Goal: Communication & Community: Answer question/provide support

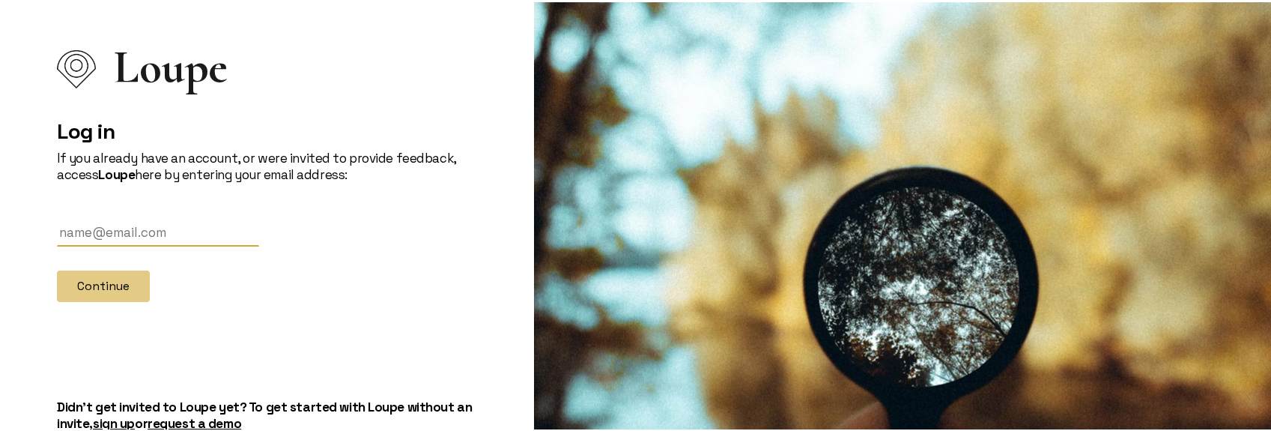
click at [219, 224] on input "text" at bounding box center [158, 230] width 202 height 28
type input "[PERSON_NAME][EMAIL_ADDRESS][DOMAIN_NAME]"
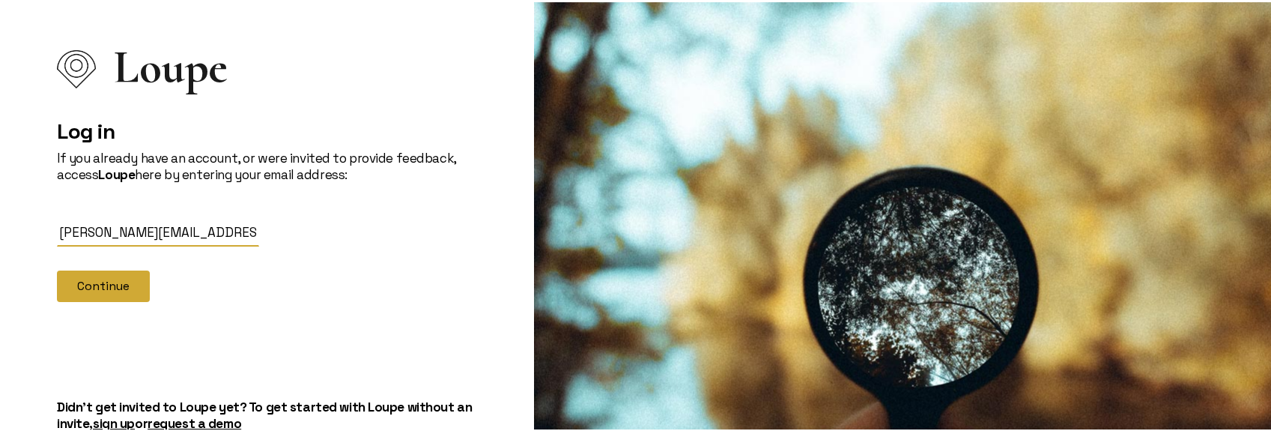
click at [121, 281] on button "Continue" at bounding box center [103, 283] width 93 height 31
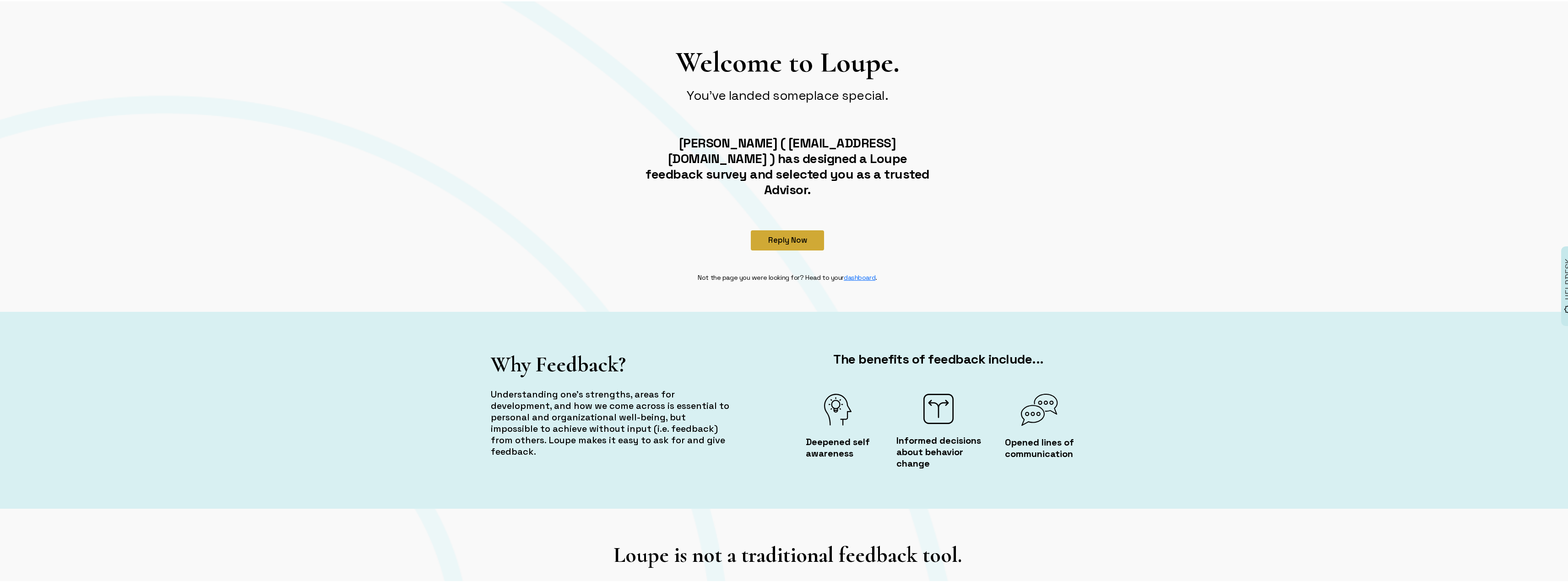
click at [783, 229] on button "Reply Now" at bounding box center [787, 238] width 73 height 20
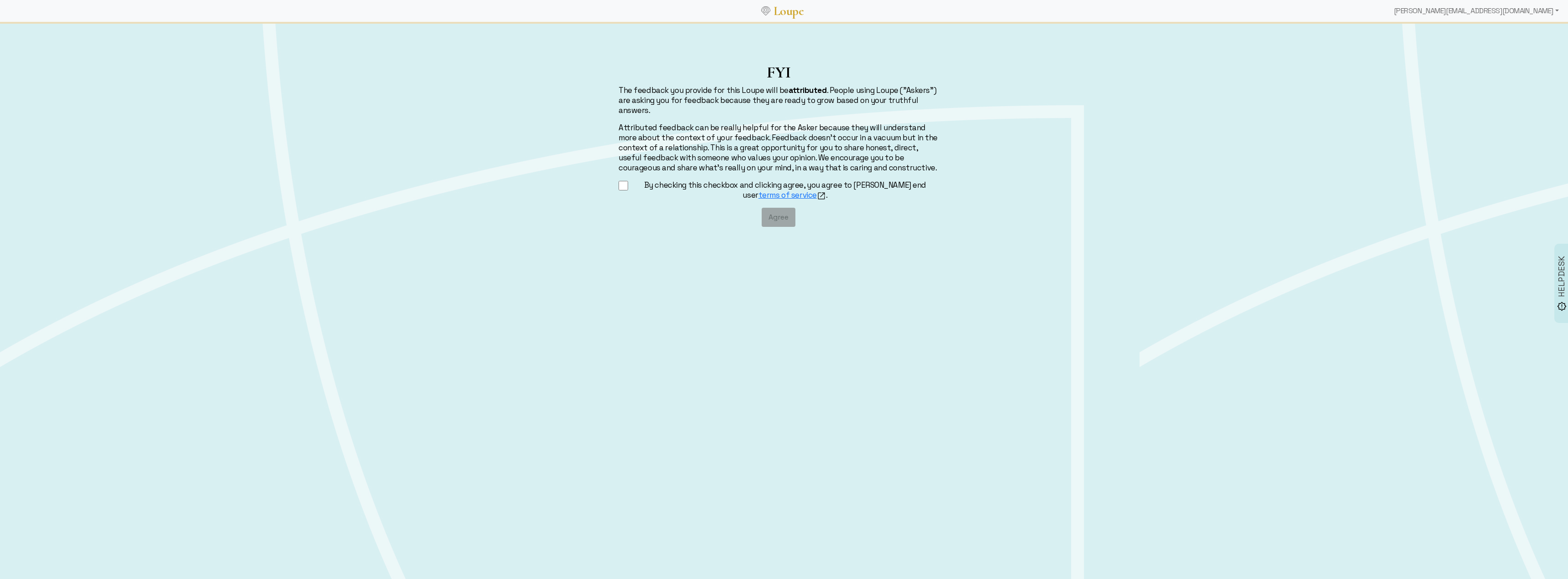
click at [622, 185] on input "By checking this checkbox and clicking agree, you agree to [PERSON_NAME] end us…" at bounding box center [623, 185] width 10 height 12
checkbox input "true"
click at [769, 220] on button "Agree" at bounding box center [778, 217] width 33 height 19
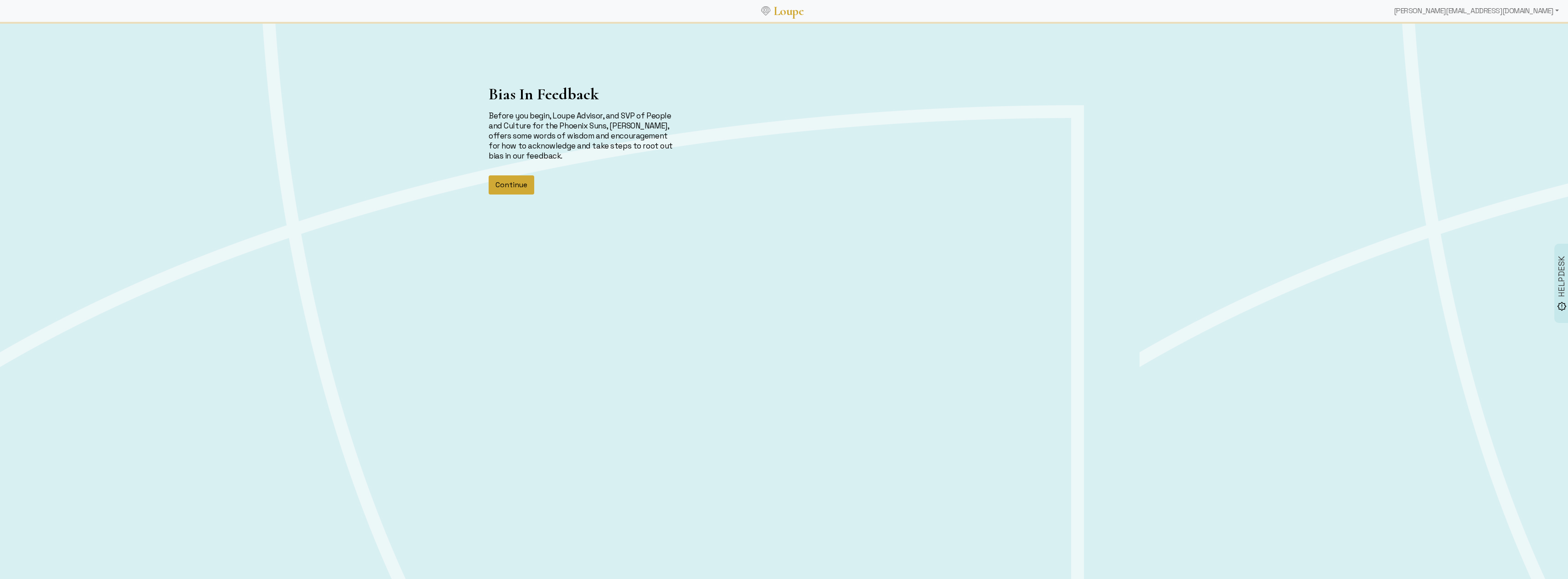
click at [527, 183] on button "Continue" at bounding box center [511, 184] width 46 height 19
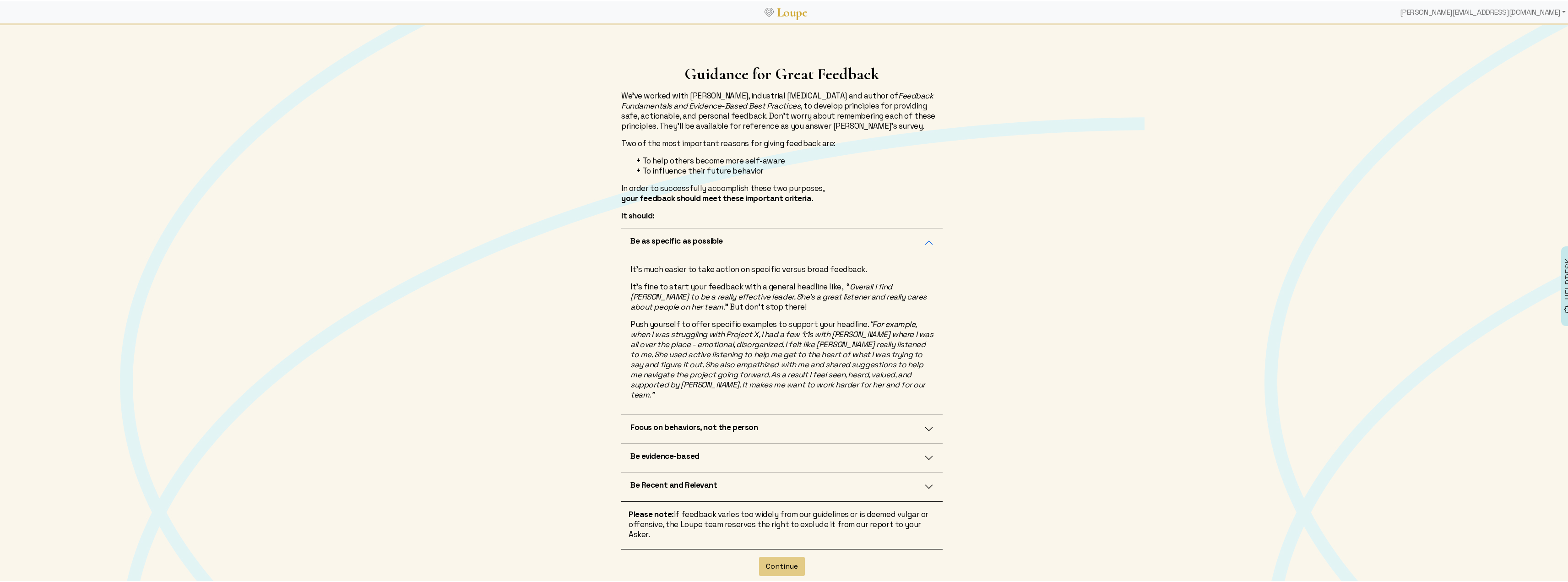
click at [876, 420] on button "Focus on behaviors, not the person" at bounding box center [782, 427] width 322 height 28
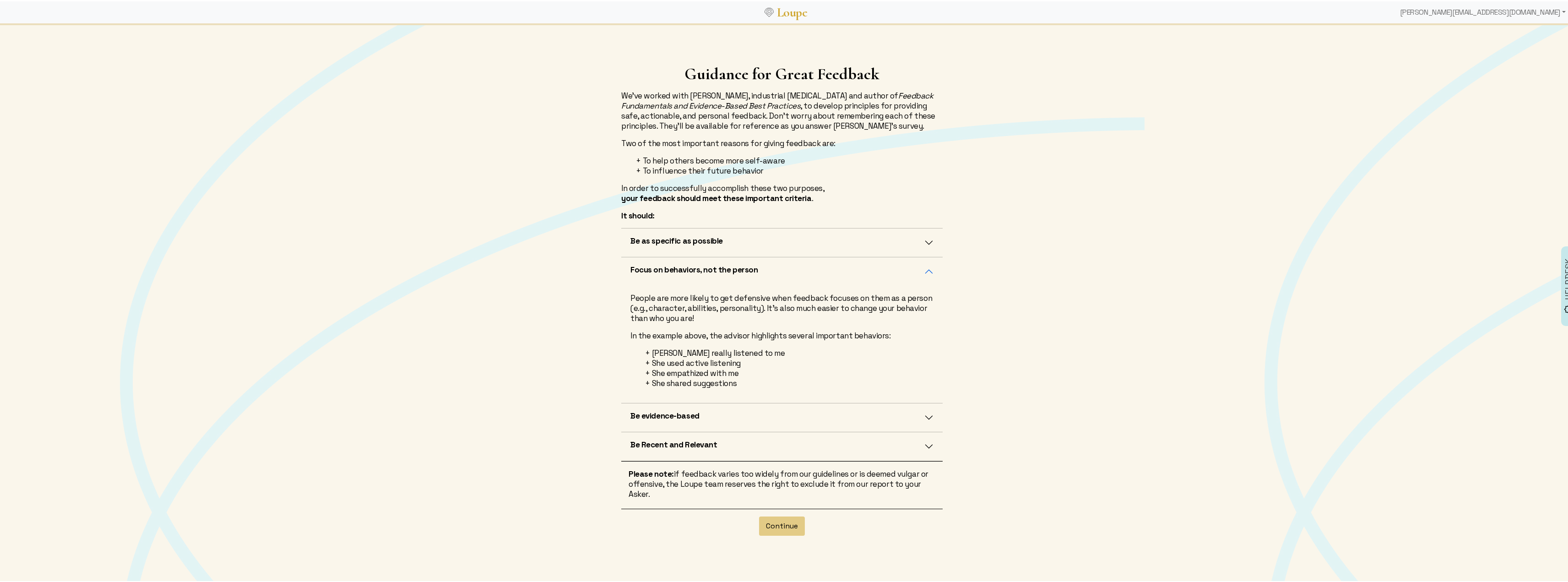
click at [813, 249] on button "Be as specific as possible" at bounding box center [782, 241] width 322 height 28
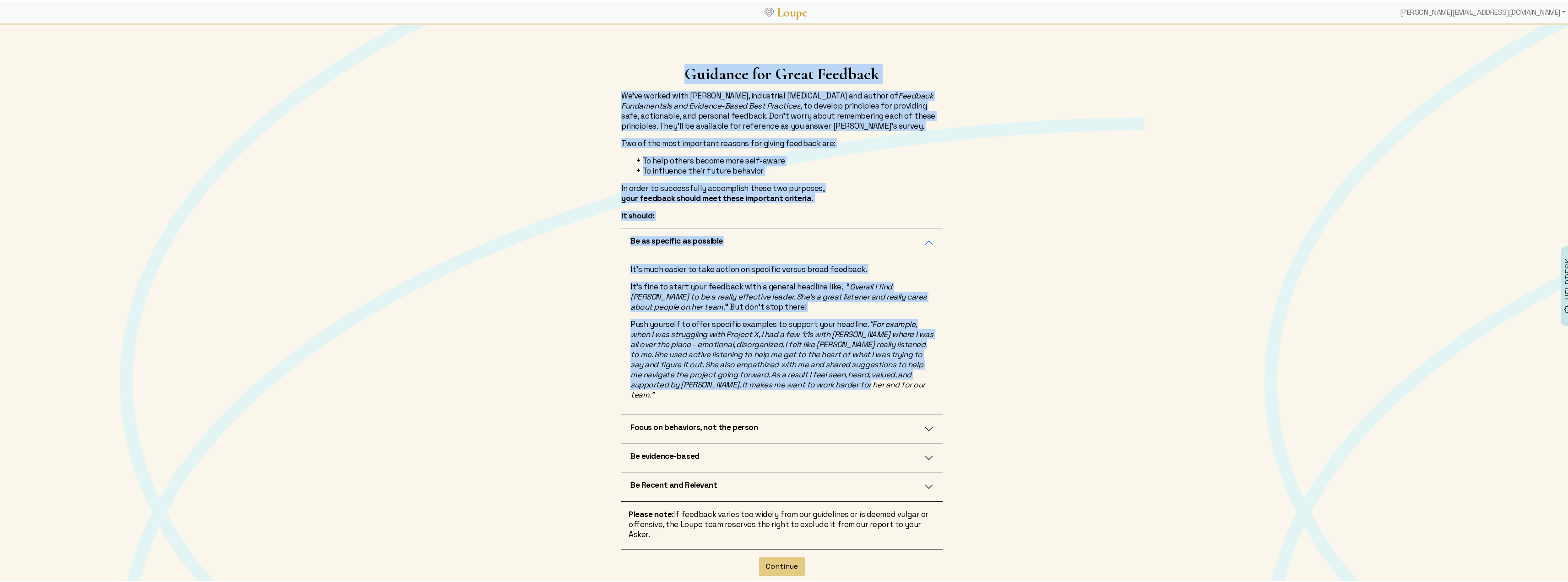
drag, startPoint x: 688, startPoint y: 69, endPoint x: 885, endPoint y: 386, distance: 373.2
click at [885, 386] on div "Guidance for Great Feedback We've worked with [PERSON_NAME], industrial [MEDICA…" at bounding box center [782, 330] width 344 height 533
copy div "Loremips dol Sitam Consecte Ad'el seddoe temp In. Utlabo Etdolor, magnaaliqu en…"
click at [893, 418] on button "Focus on behaviors, not the person" at bounding box center [782, 427] width 322 height 28
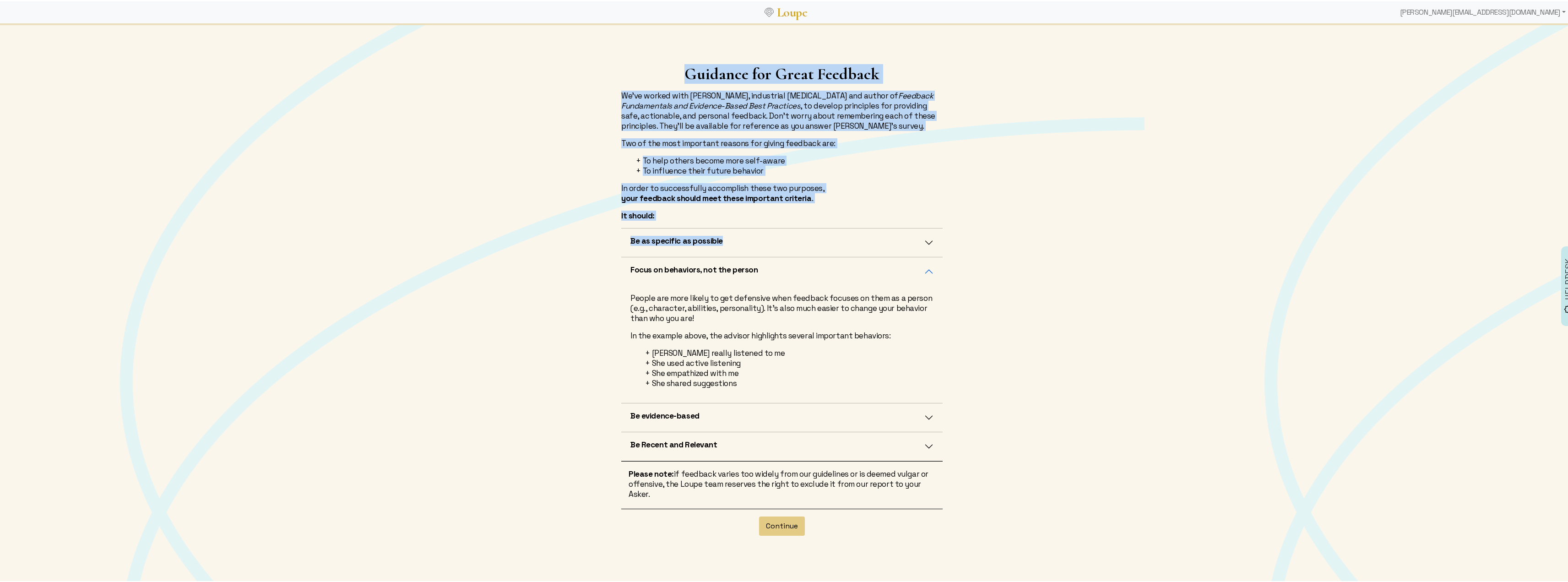
drag, startPoint x: 622, startPoint y: 268, endPoint x: 755, endPoint y: 377, distance: 172.0
click at [755, 377] on div "Focus on behaviors, not the person People are more likely to get defensive when…" at bounding box center [782, 328] width 322 height 146
drag, startPoint x: 755, startPoint y: 382, endPoint x: 620, endPoint y: 271, distance: 174.8
click at [621, 271] on div "Focus on behaviors, not the person People are more likely to get defensive when…" at bounding box center [782, 328] width 322 height 146
copy div "Focus on behaviors, not the person People are more likely to get defensive when…"
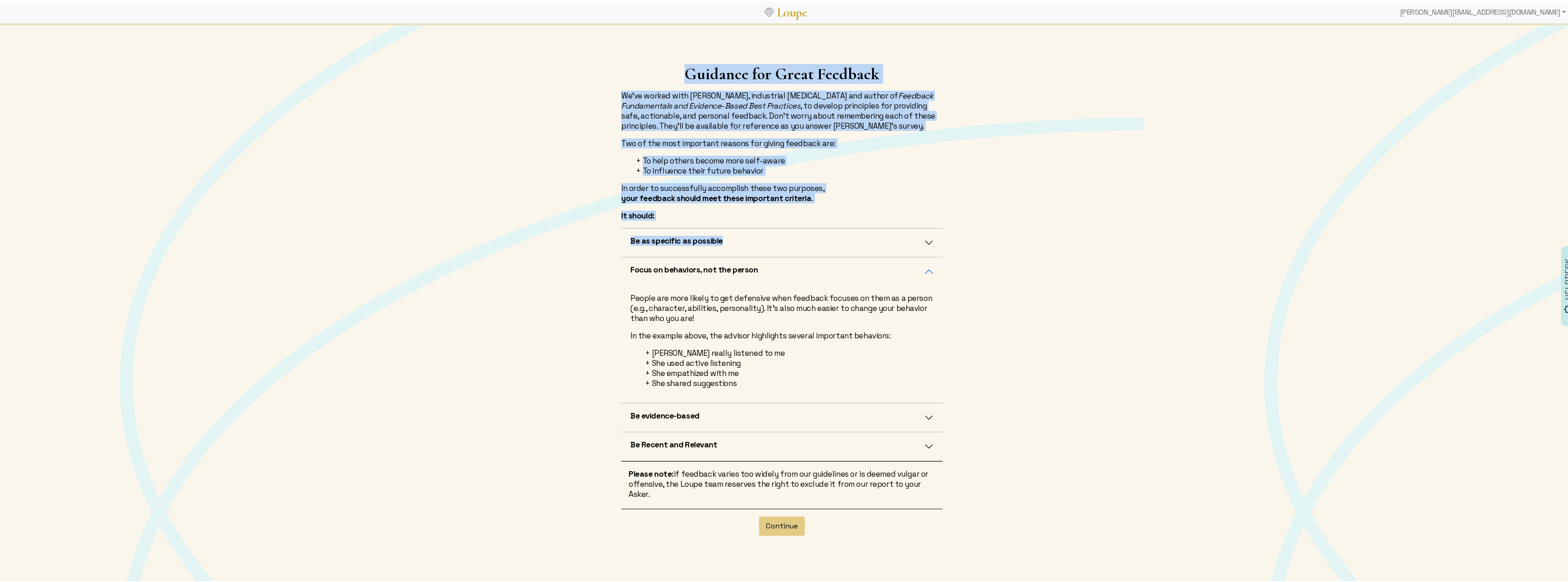
click at [790, 416] on button "Be evidence-based" at bounding box center [782, 416] width 322 height 28
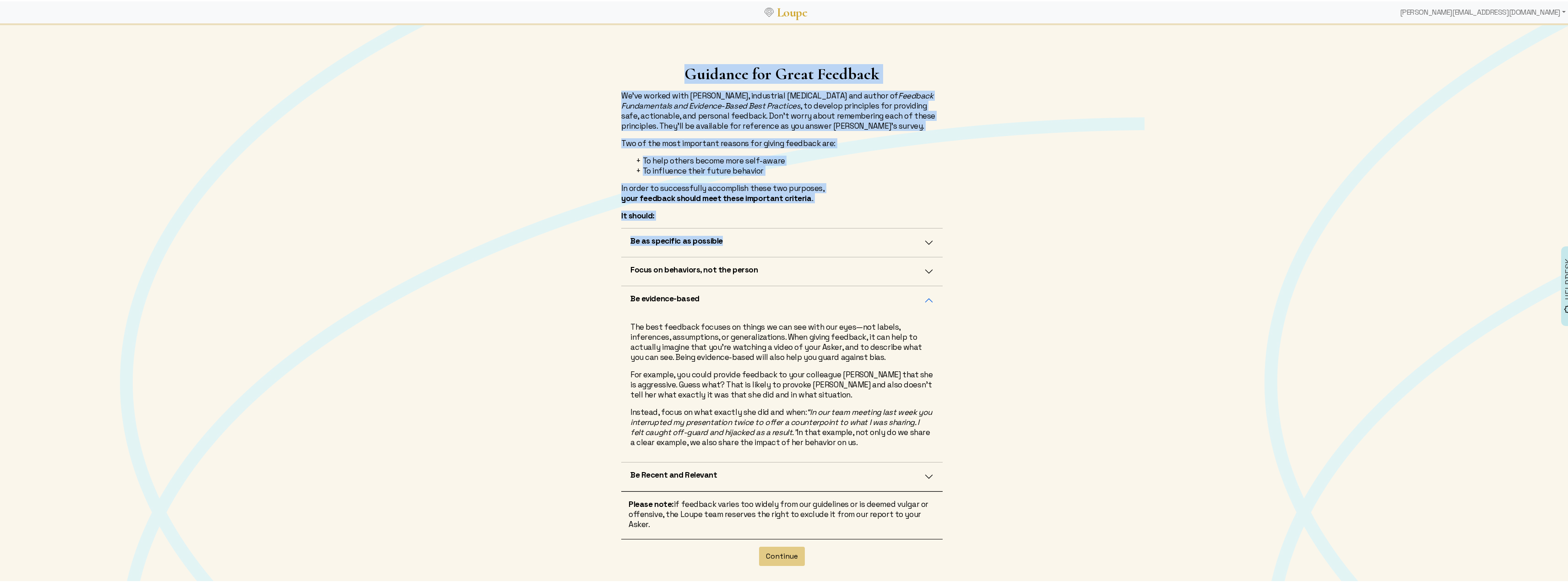
drag, startPoint x: 625, startPoint y: 297, endPoint x: 811, endPoint y: 413, distance: 219.2
click at [811, 413] on div "Be evidence-based The best feedback focuses on things we can see with our eyes—…" at bounding box center [782, 372] width 322 height 176
drag, startPoint x: 883, startPoint y: 441, endPoint x: 624, endPoint y: 300, distance: 294.9
click at [624, 300] on div "Be evidence-based The best feedback focuses on things we can see with our eyes—…" at bounding box center [782, 372] width 322 height 176
copy div "Be evidence-based The best feedback focuses on things we can see with our eyes—…"
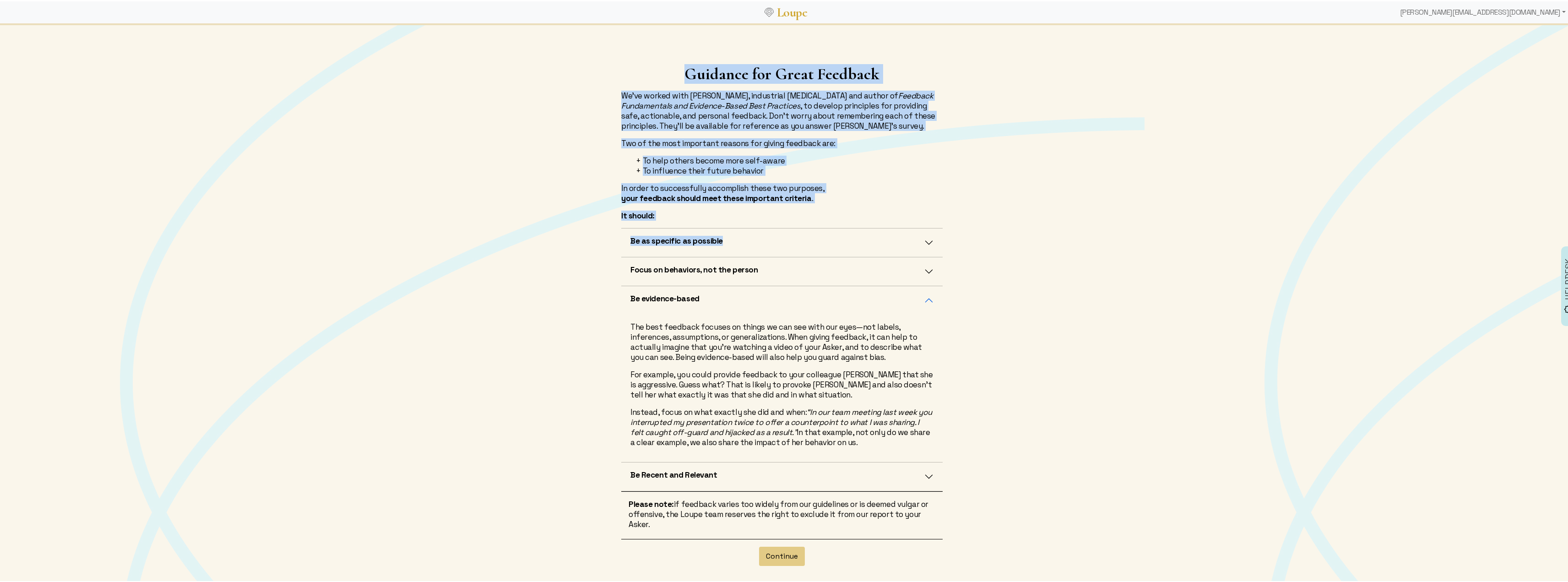
click at [751, 480] on button "Be Recent and Relevant" at bounding box center [782, 475] width 322 height 28
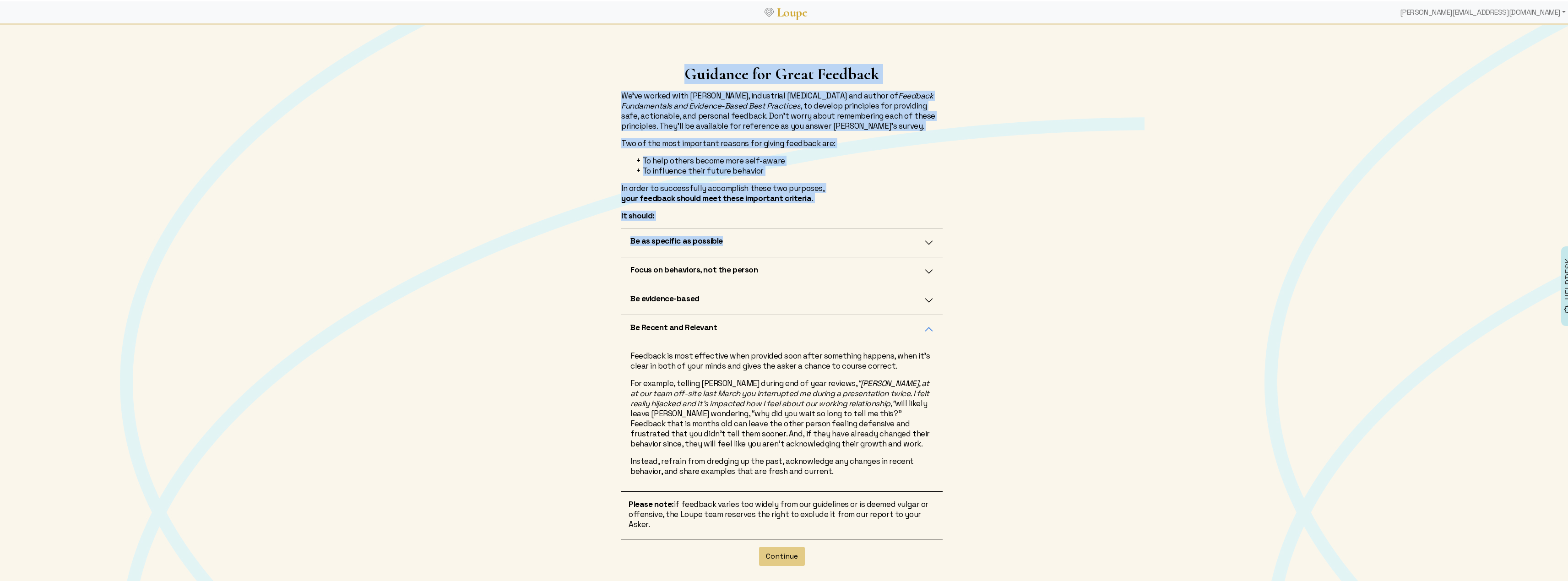
drag, startPoint x: 627, startPoint y: 329, endPoint x: 797, endPoint y: 451, distance: 209.2
click at [797, 451] on div "Be Recent and Relevant Feedback is most effective when provided soon after some…" at bounding box center [782, 401] width 322 height 176
drag, startPoint x: 836, startPoint y: 471, endPoint x: 623, endPoint y: 329, distance: 256.0
click at [623, 329] on div "Be Recent and Relevant Feedback is most effective when provided soon after some…" at bounding box center [782, 401] width 322 height 176
copy div "Be Recent and Relevant Feedback is most effective when provided soon after some…"
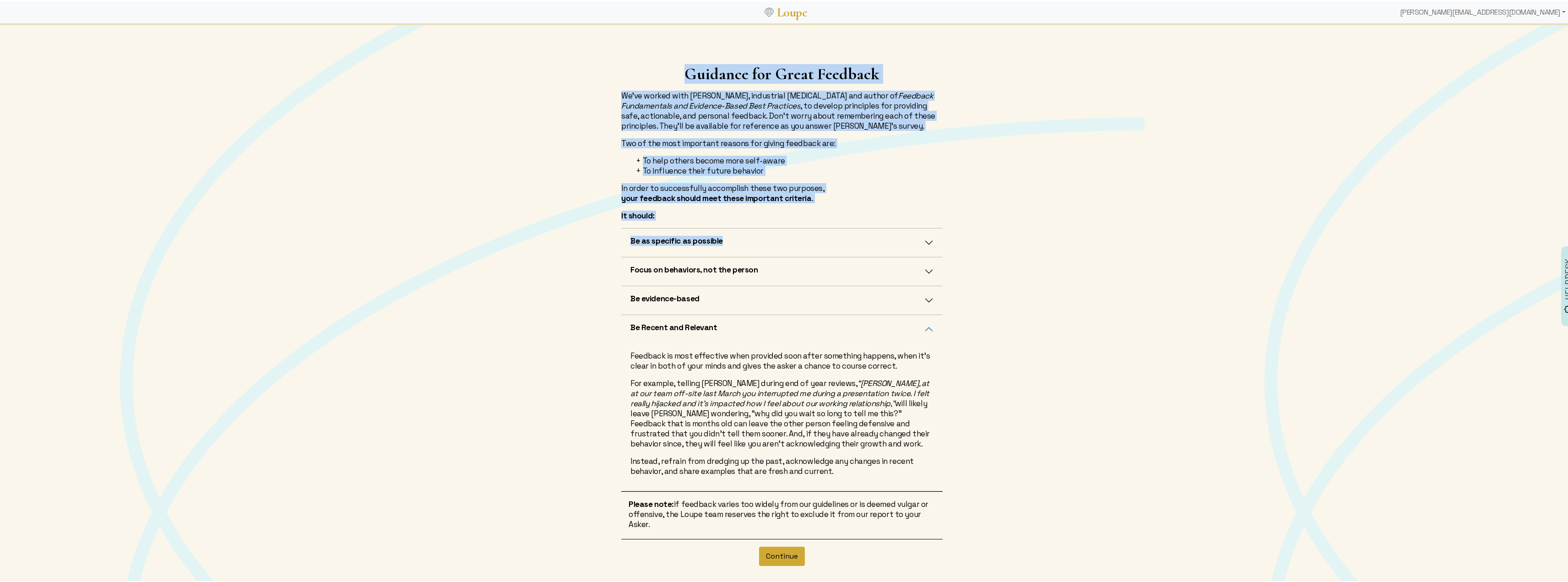
click at [784, 557] on button "Continue" at bounding box center [782, 554] width 46 height 19
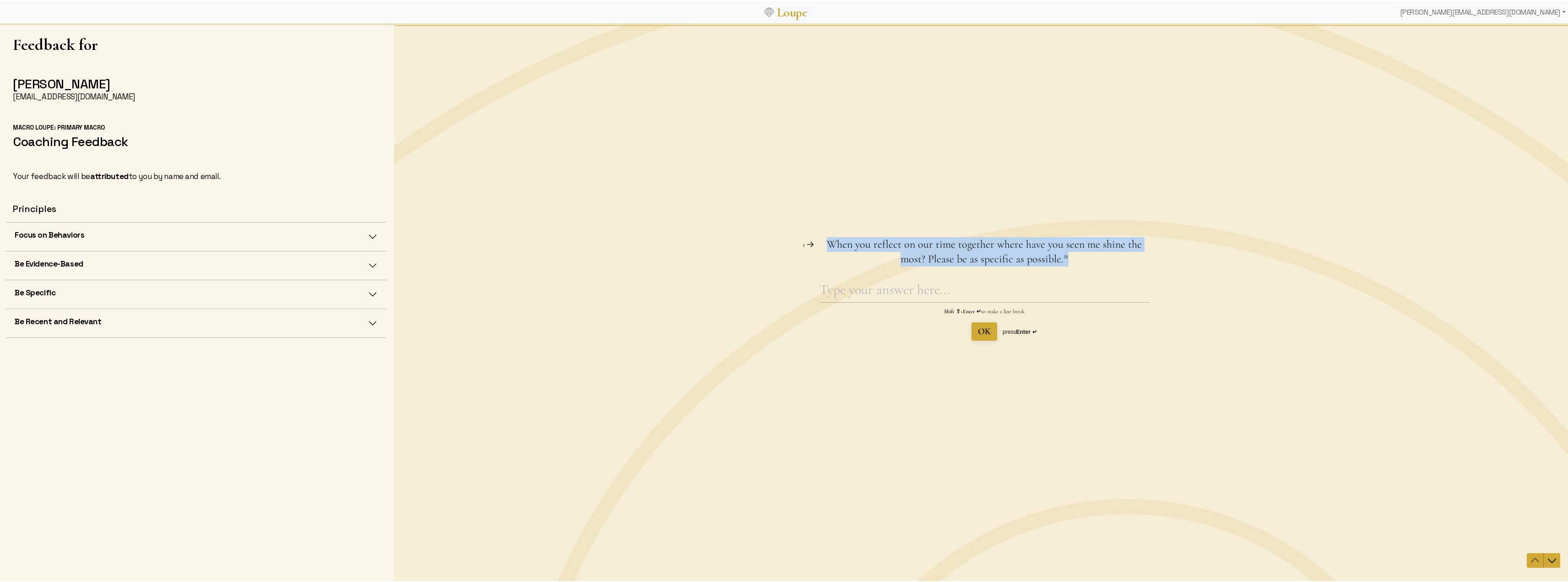
drag, startPoint x: 1082, startPoint y: 265, endPoint x: 825, endPoint y: 232, distance: 259.1
click at [825, 232] on div "Question 1 1 When you reflect on our time together where have you seen me shine…" at bounding box center [984, 303] width 1181 height 162
copy span "When you reflect on our time together where have you seen me shine the most? Pl…"
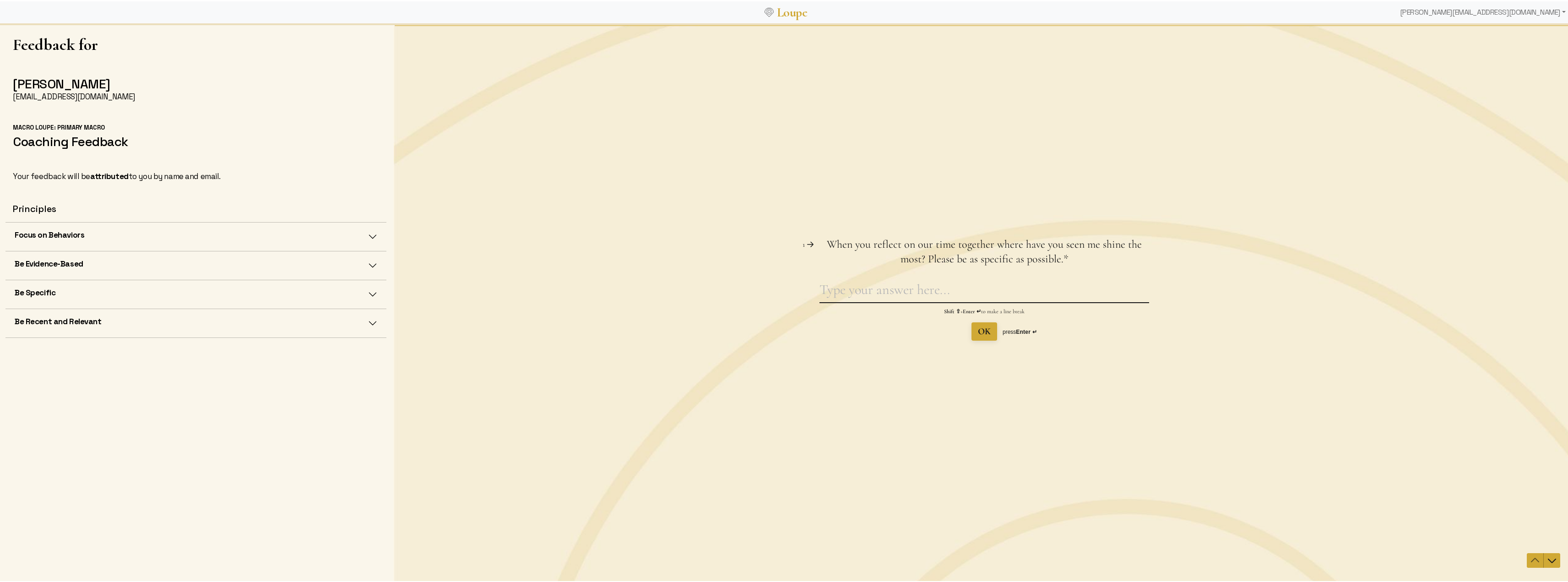
click at [857, 290] on textarea "When you reflect on our time together where have you seen me shine the most? Pl…" at bounding box center [984, 291] width 329 height 21
paste textarea "When I reflect on our time together, I’ve seen you shine most in how you hold m…"
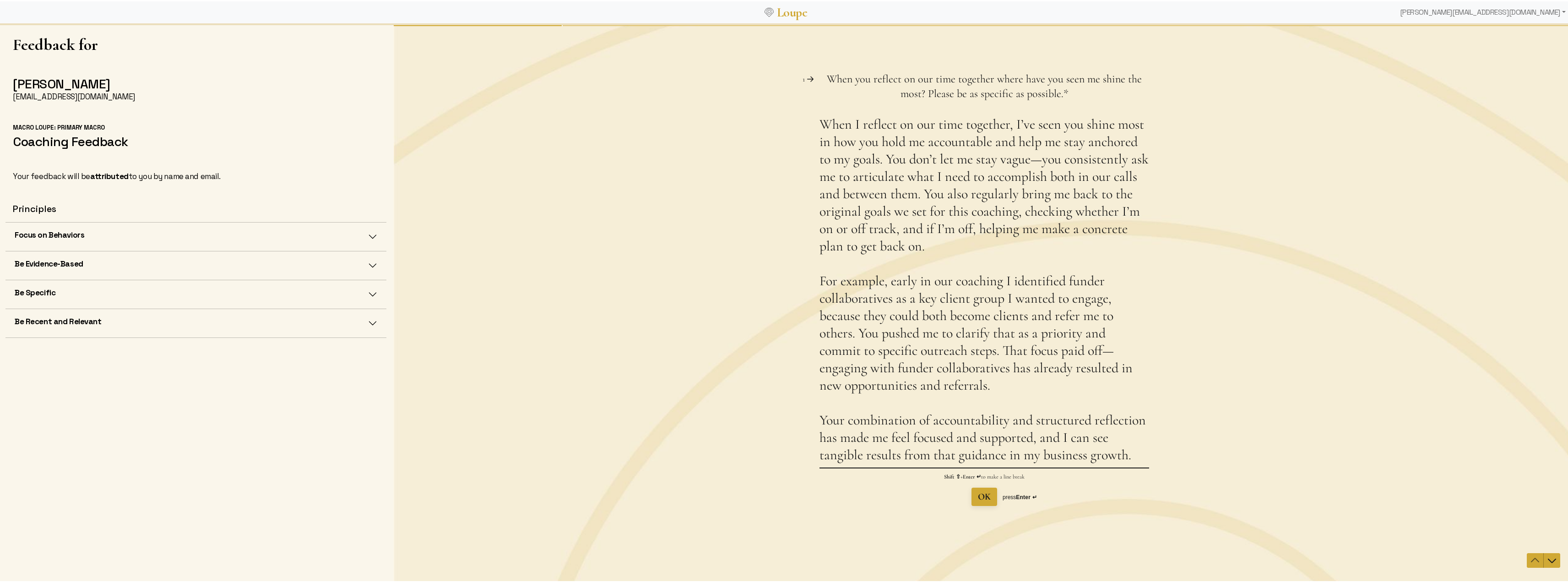
type textarea "When I reflect on our time together, I’ve seen you shine most in how you hold m…"
click at [979, 496] on span "OK" at bounding box center [984, 496] width 13 height 11
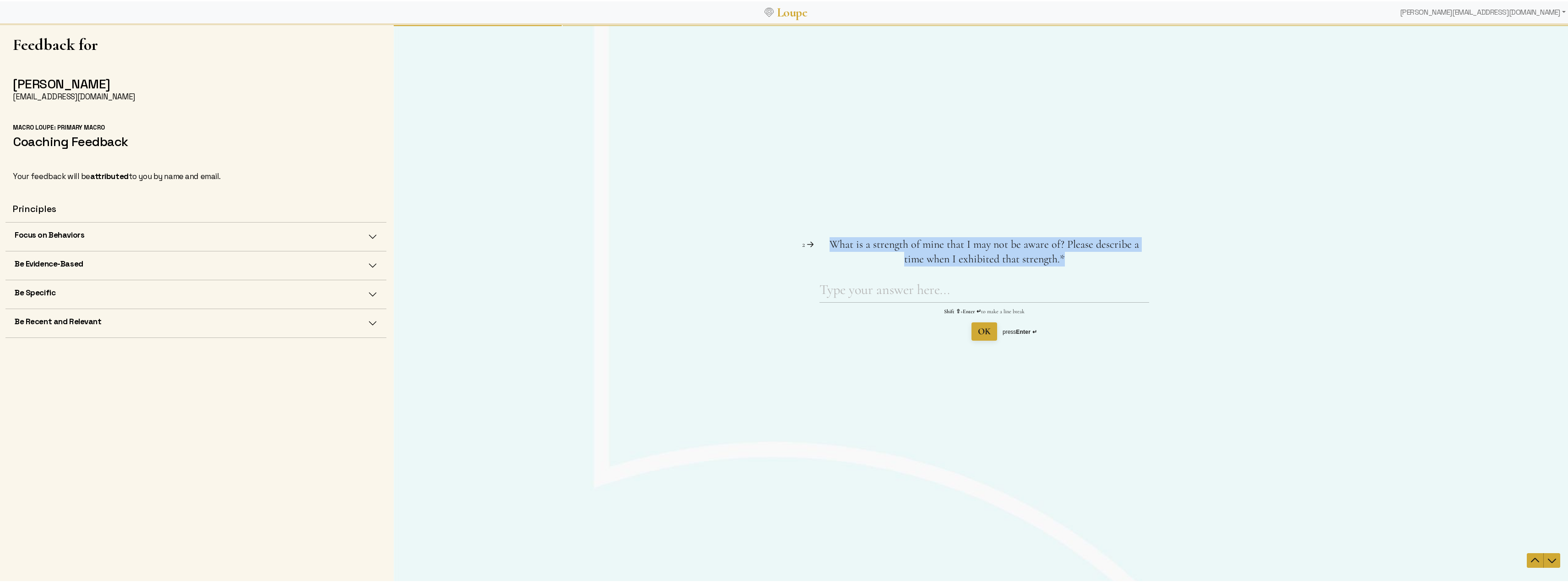
drag, startPoint x: 1056, startPoint y: 258, endPoint x: 822, endPoint y: 240, distance: 234.7
click at [822, 240] on span "What is a strength of mine that I may not be aware of? Please describe a time w…" at bounding box center [984, 251] width 329 height 29
copy span "What is a strength of mine that I may not be aware of? Please describe a time w…"
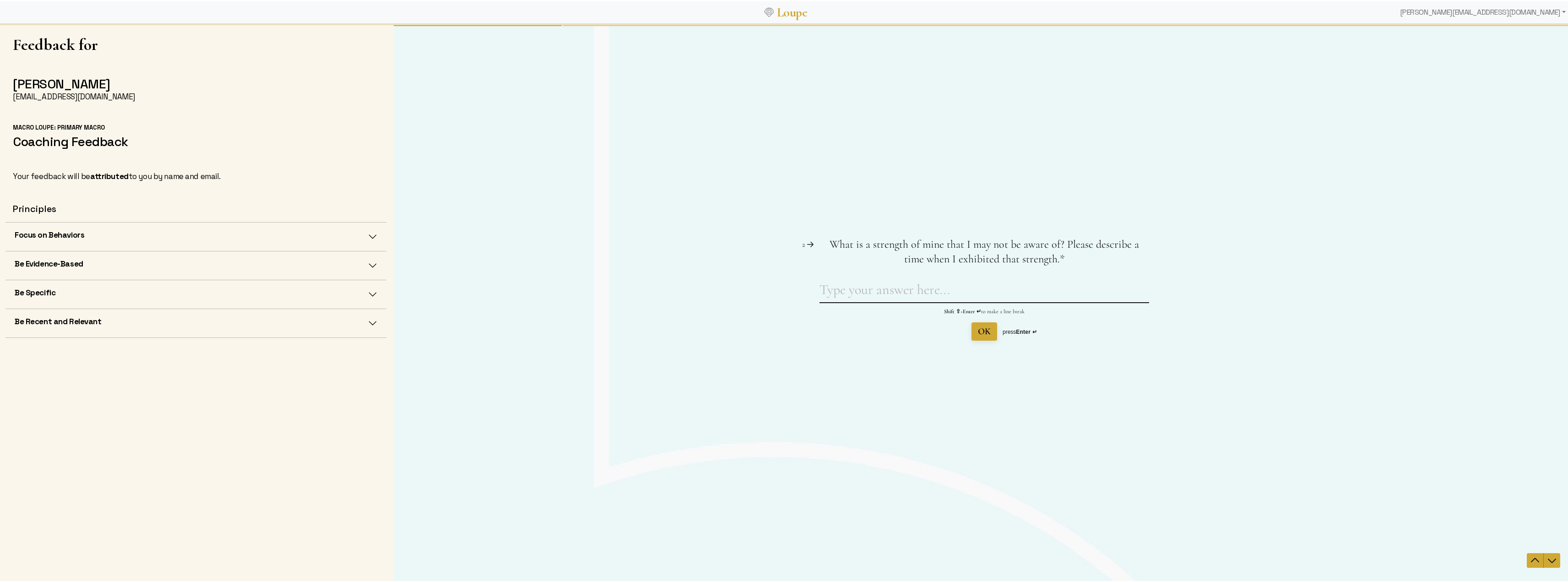
click at [824, 291] on textarea "What is a strength of mine that I may not be aware of? Please describe a time w…" at bounding box center [984, 291] width 329 height 21
paste textarea "A strength you may not be fully aware of is how you go beyond listening to acti…"
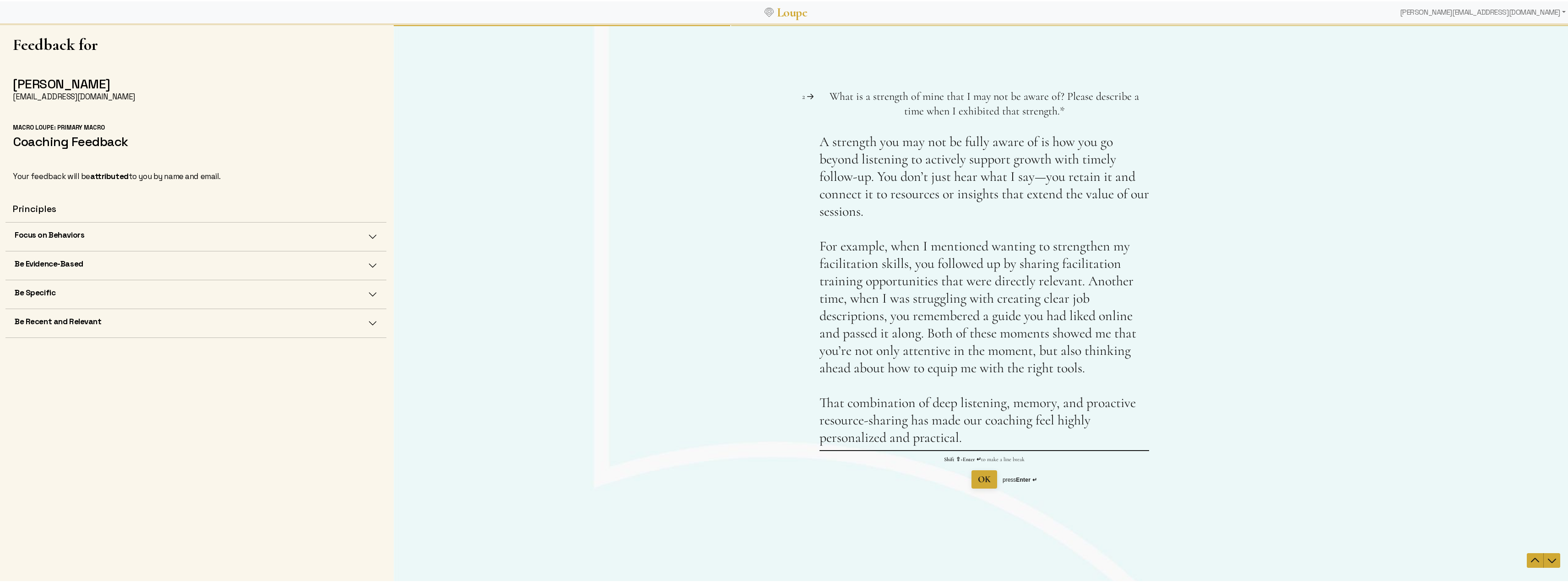
type textarea "A strength you may not be fully aware of is how you go beyond listening to acti…"
click at [985, 479] on span "OK" at bounding box center [984, 479] width 13 height 11
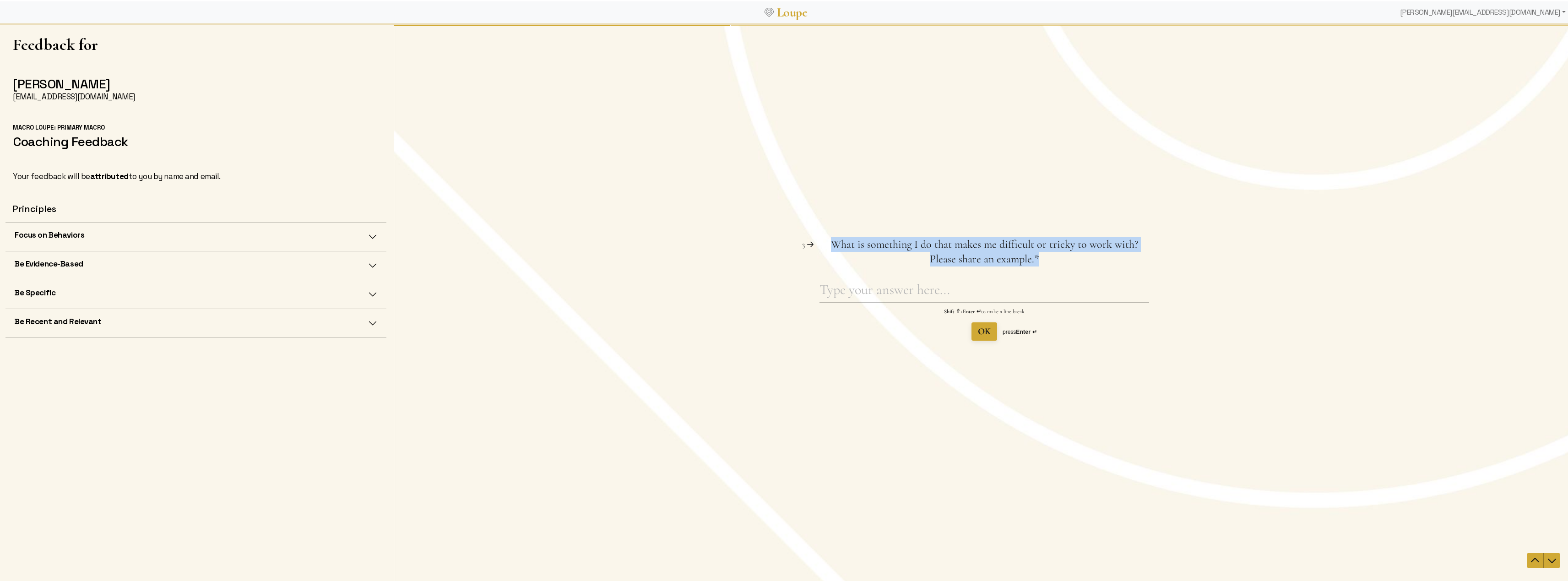
drag, startPoint x: 1040, startPoint y: 260, endPoint x: 832, endPoint y: 238, distance: 209.2
click at [832, 238] on span "What is something I do that makes me difficult or tricky to work with? Please s…" at bounding box center [984, 251] width 329 height 29
copy span "What is something I do that makes me difficult or tricky to work with? Please s…"
click at [825, 289] on textarea "What is something I do that makes me difficult or tricky to work with? Please s…" at bounding box center [984, 291] width 329 height 21
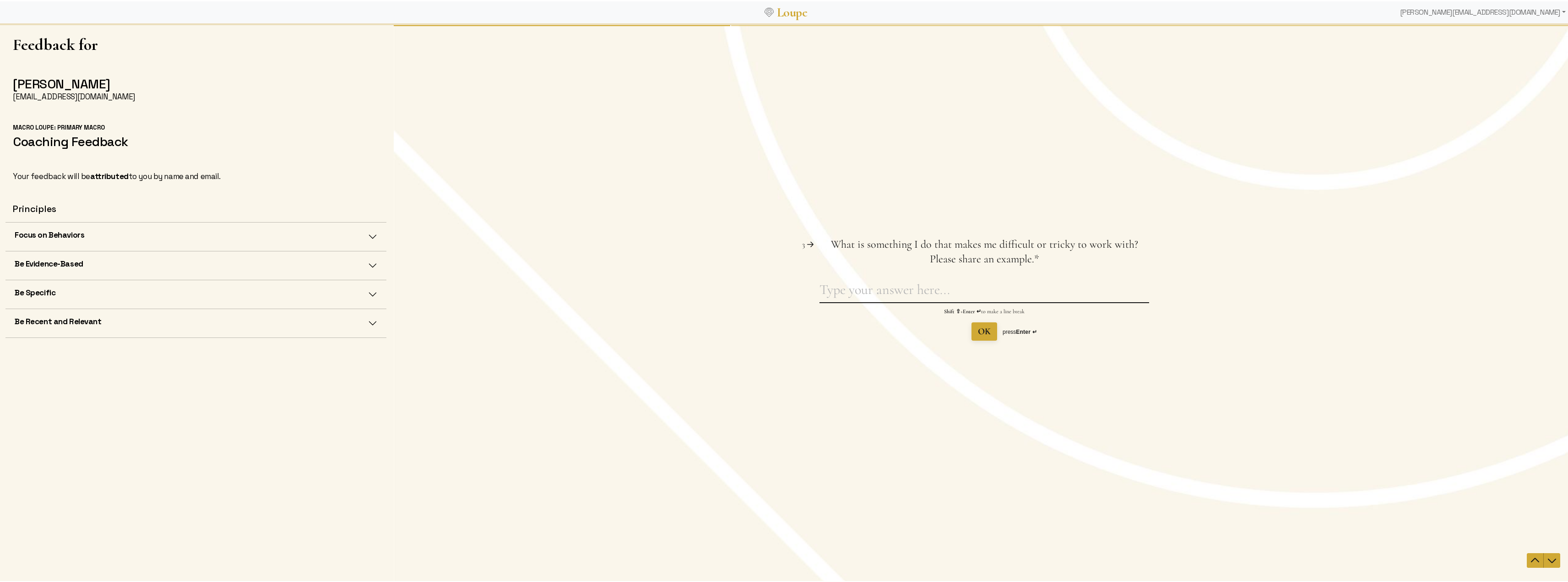
paste textarea "Honestly, I didn’t find you difficult or tricky to work with. The biggest chall…"
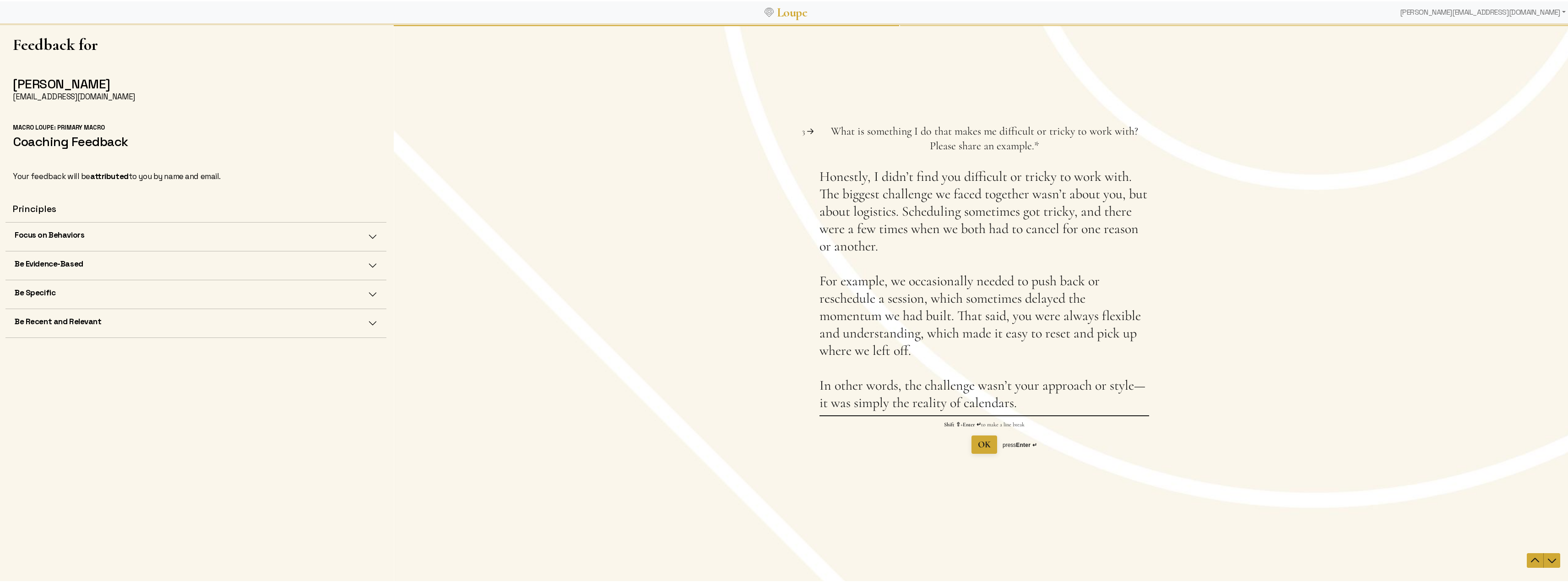
type textarea "Honestly, I didn’t find you difficult or tricky to work with. The biggest chall…"
click at [988, 446] on button "OK" at bounding box center [984, 444] width 26 height 18
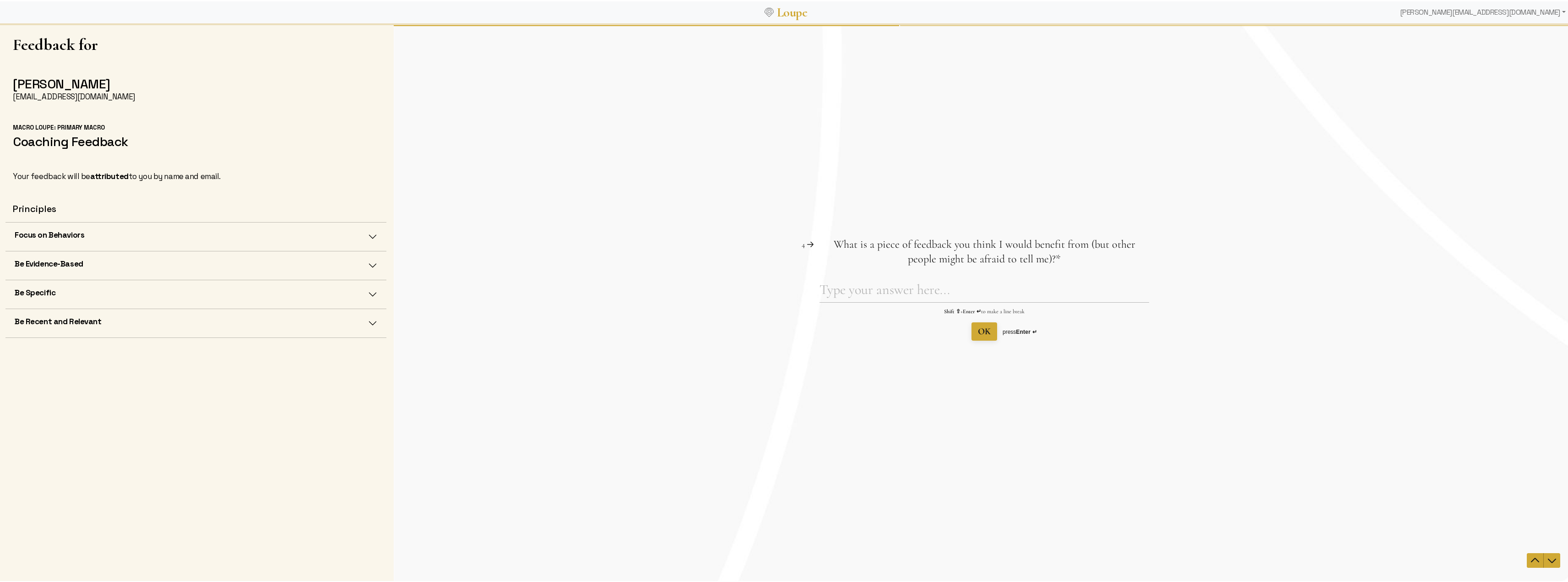
drag, startPoint x: 1048, startPoint y: 267, endPoint x: 860, endPoint y: 241, distance: 189.8
click at [860, 241] on div "Question 4 4 What is a piece of feedback you think I would benefit from (but ot…" at bounding box center [984, 288] width 329 height 103
click at [859, 241] on span "What is a piece of feedback you think I would benefit from (but other people mi…" at bounding box center [984, 251] width 301 height 28
click at [859, 281] on textarea "What is a piece of feedback you think I would benefit from (but other people mi…" at bounding box center [984, 291] width 329 height 21
drag, startPoint x: 819, startPoint y: 243, endPoint x: 999, endPoint y: 270, distance: 182.0
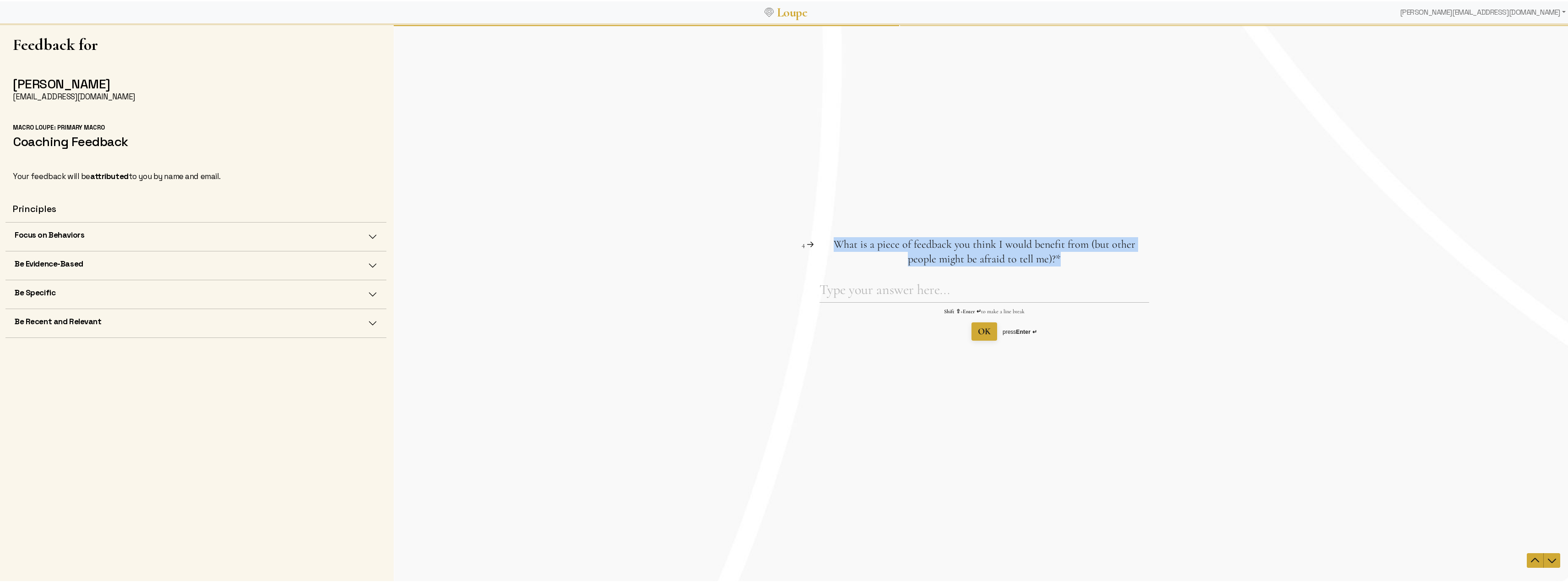
click at [999, 270] on div "Question 4 4 What is a piece of feedback you think I would benefit from (but ot…" at bounding box center [984, 288] width 329 height 103
copy div "What is a piece of feedback you think I would benefit from (but other people mi…"
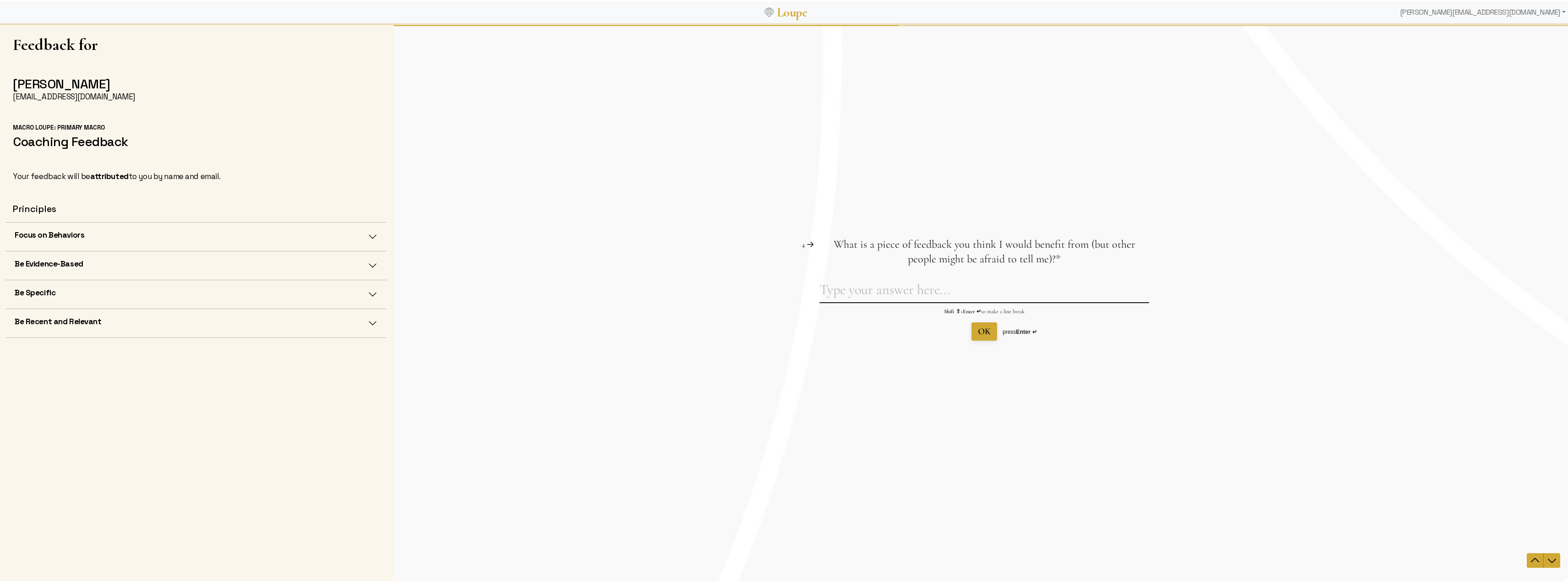
click at [823, 286] on textarea "What is a piece of feedback you think I would benefit from (but other people mi…" at bounding box center [984, 291] width 329 height 21
paste textarea "Honestly, I can’t think of anything significant that you’d need to hear but oth…"
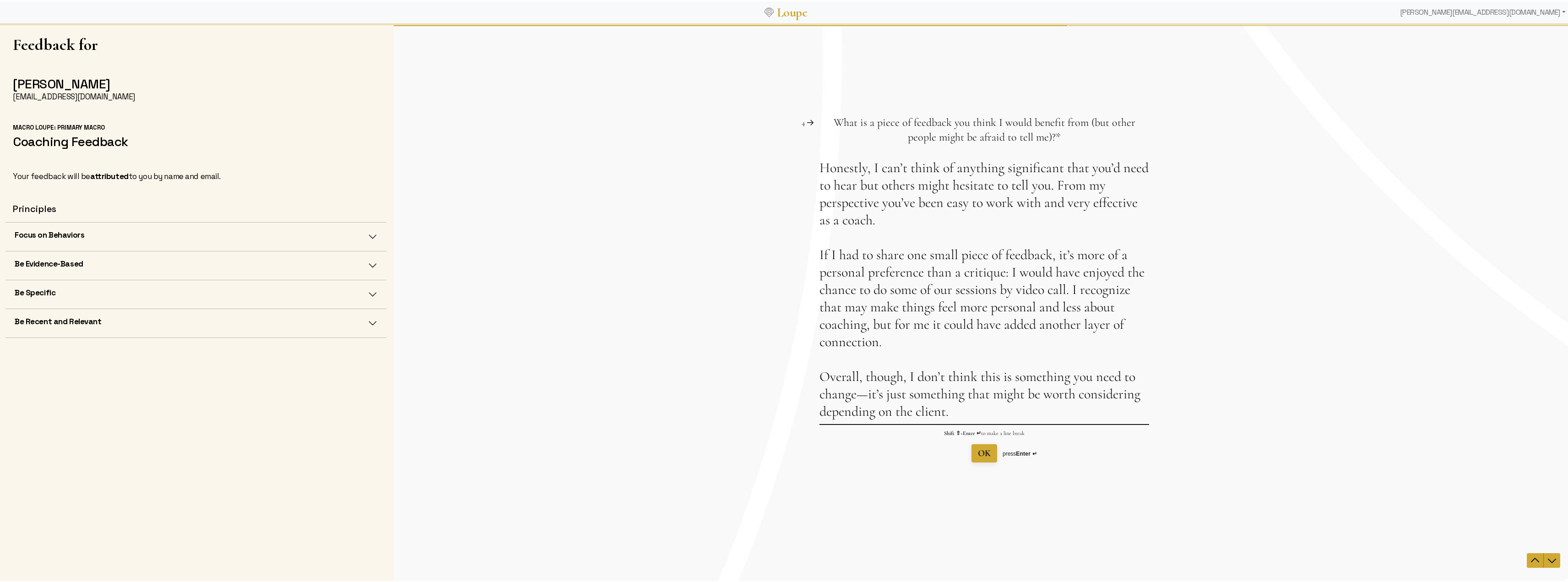
type textarea "Honestly, I can’t think of anything significant that you’d need to hear but oth…"
click at [982, 452] on span "OK" at bounding box center [984, 453] width 13 height 11
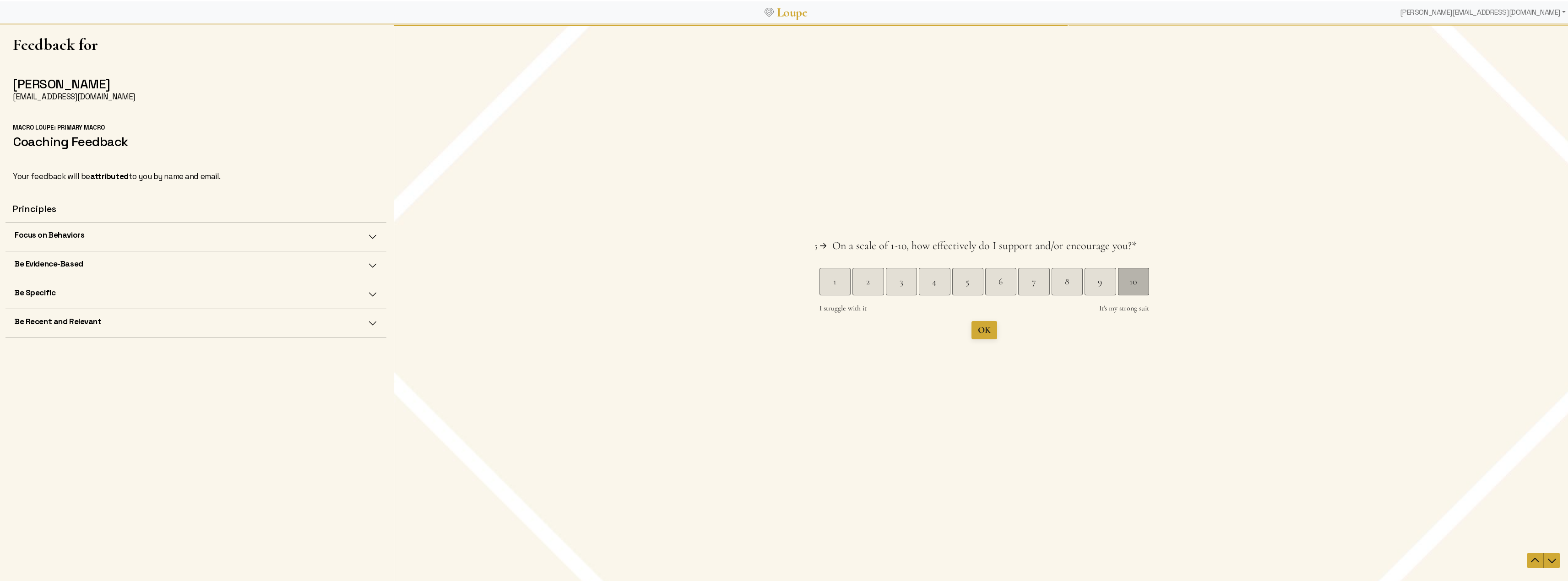
click at [1124, 295] on div "10" at bounding box center [1133, 281] width 31 height 28
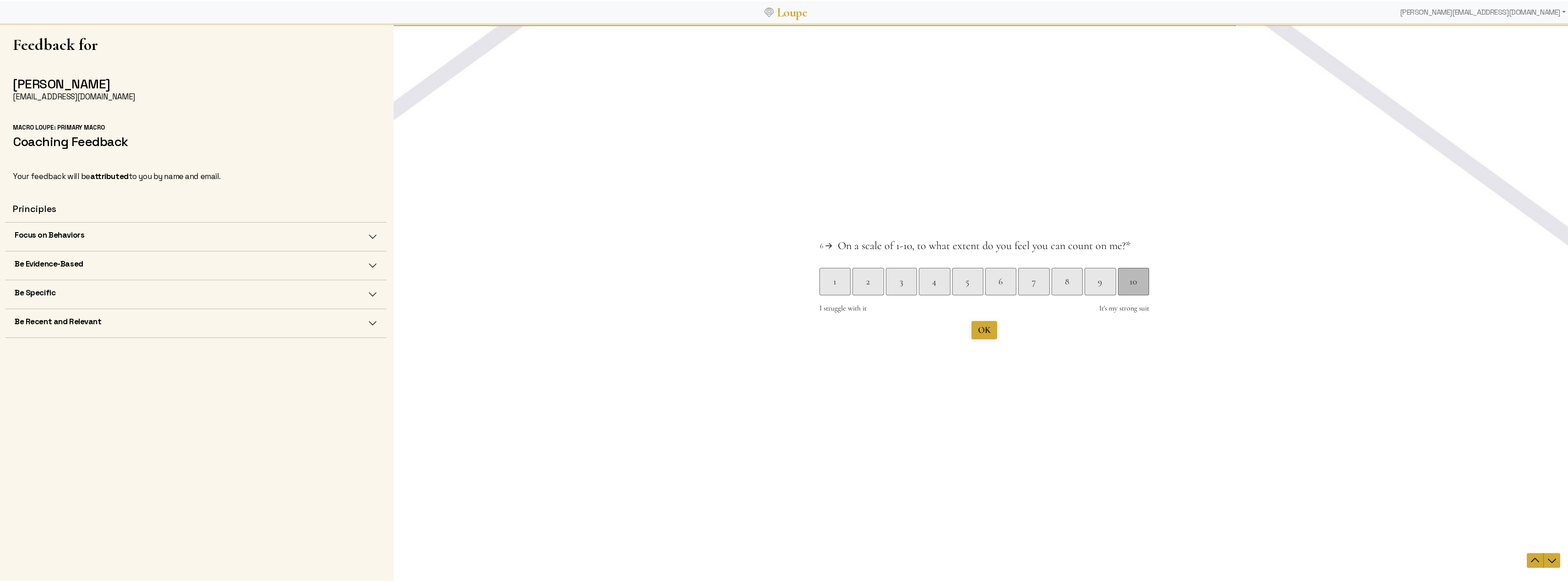
click at [1118, 282] on div "10" at bounding box center [1133, 281] width 31 height 13
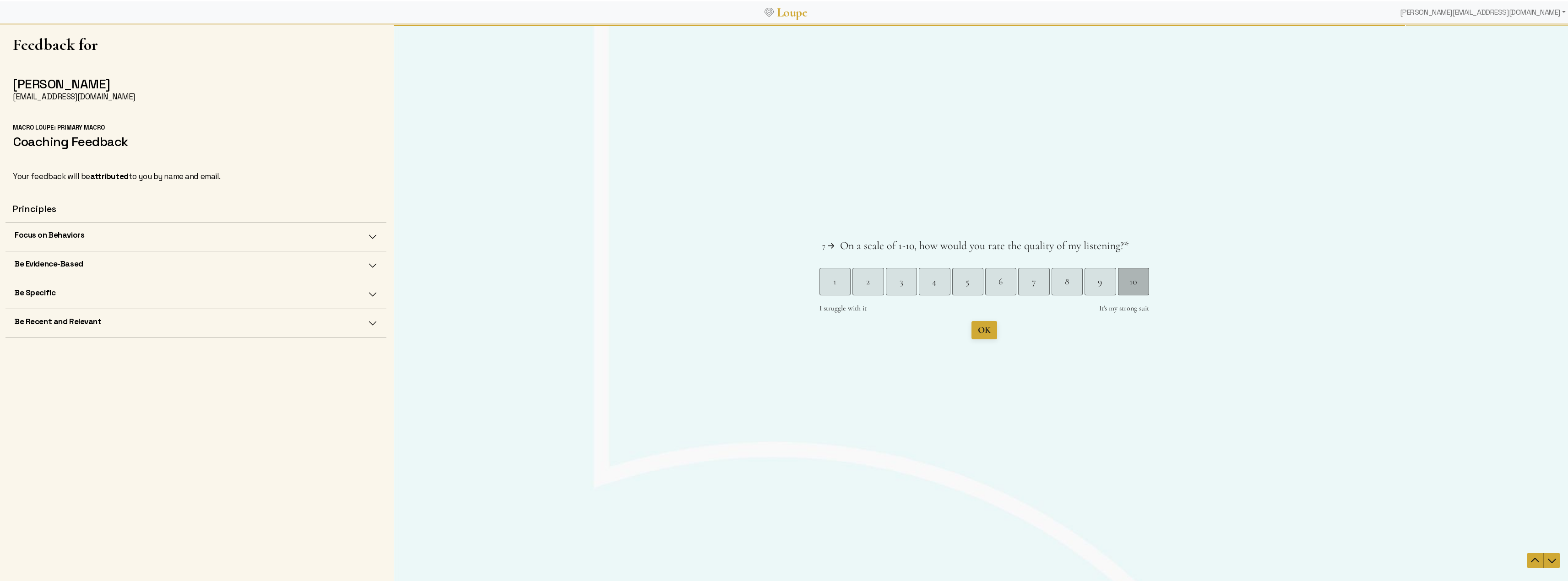
click at [1131, 285] on div "10" at bounding box center [1133, 281] width 31 height 13
click at [992, 328] on span "Submit" at bounding box center [984, 330] width 26 height 11
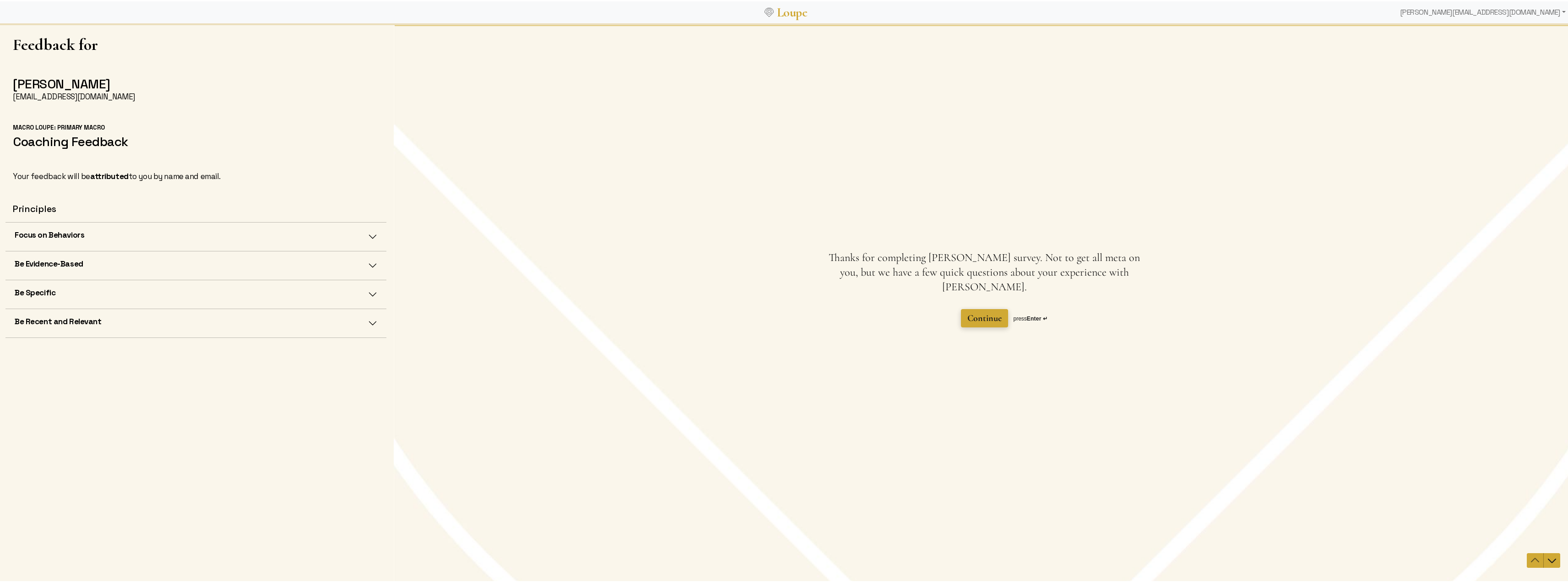
click at [979, 312] on span "Continue" at bounding box center [984, 318] width 34 height 11
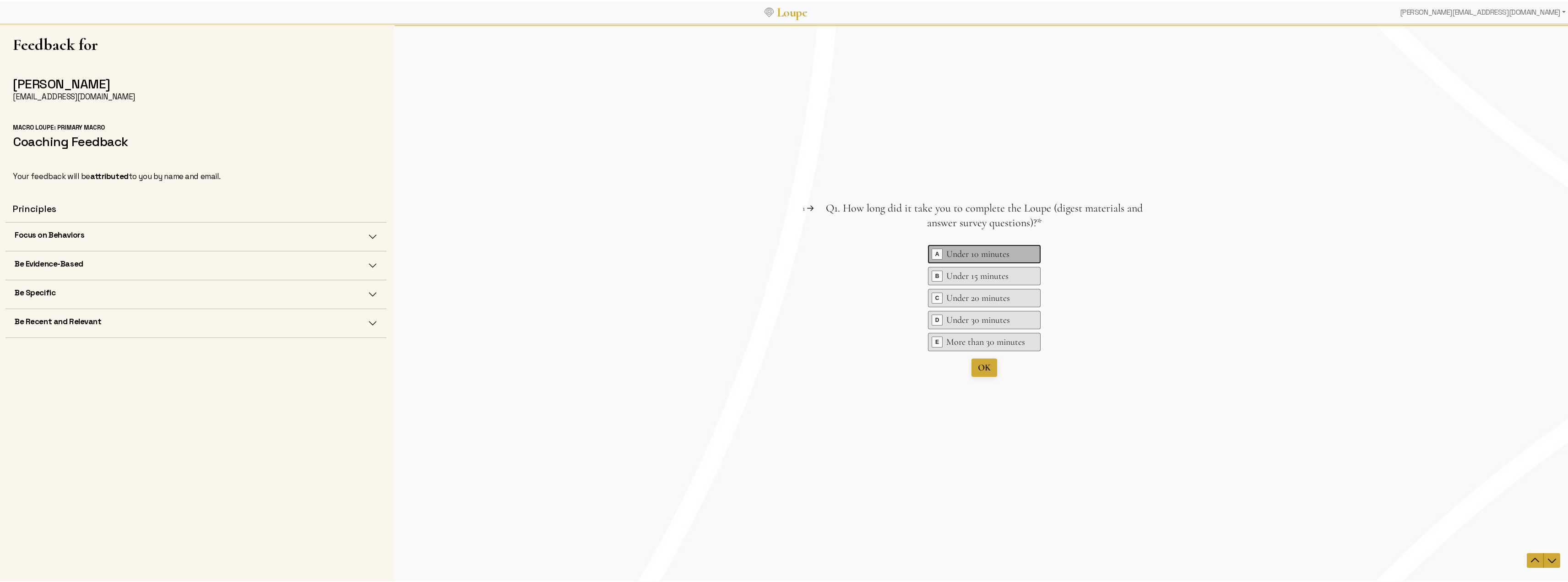
click at [1003, 253] on div "Under 10 minutes" at bounding box center [985, 253] width 79 height 13
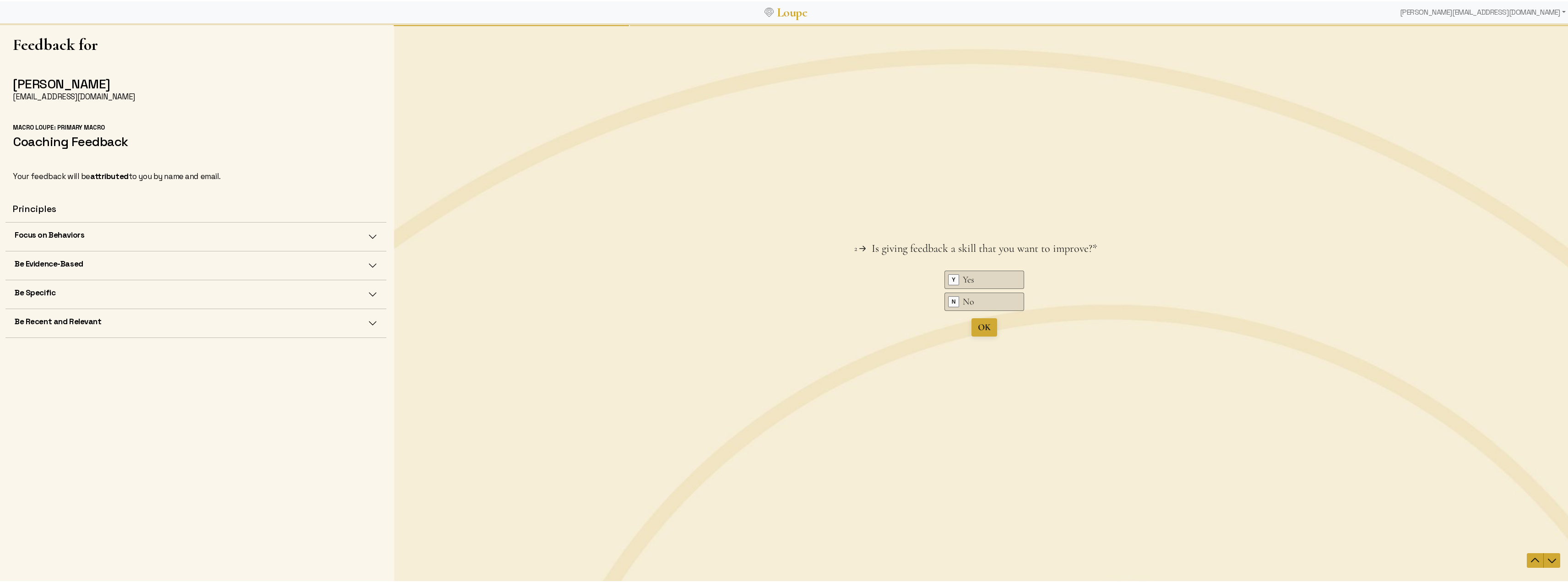
drag, startPoint x: 982, startPoint y: 354, endPoint x: 983, endPoint y: 364, distance: 10.0
click at [984, 336] on div "Key Y Yes Key N No OK press Enter ↵" at bounding box center [984, 303] width 329 height 66
click at [987, 284] on div "Yes" at bounding box center [985, 279] width 46 height 13
click at [985, 314] on div "No" at bounding box center [985, 308] width 46 height 13
click at [990, 298] on ul "Key Y Yes Key N No" at bounding box center [984, 300] width 79 height 44
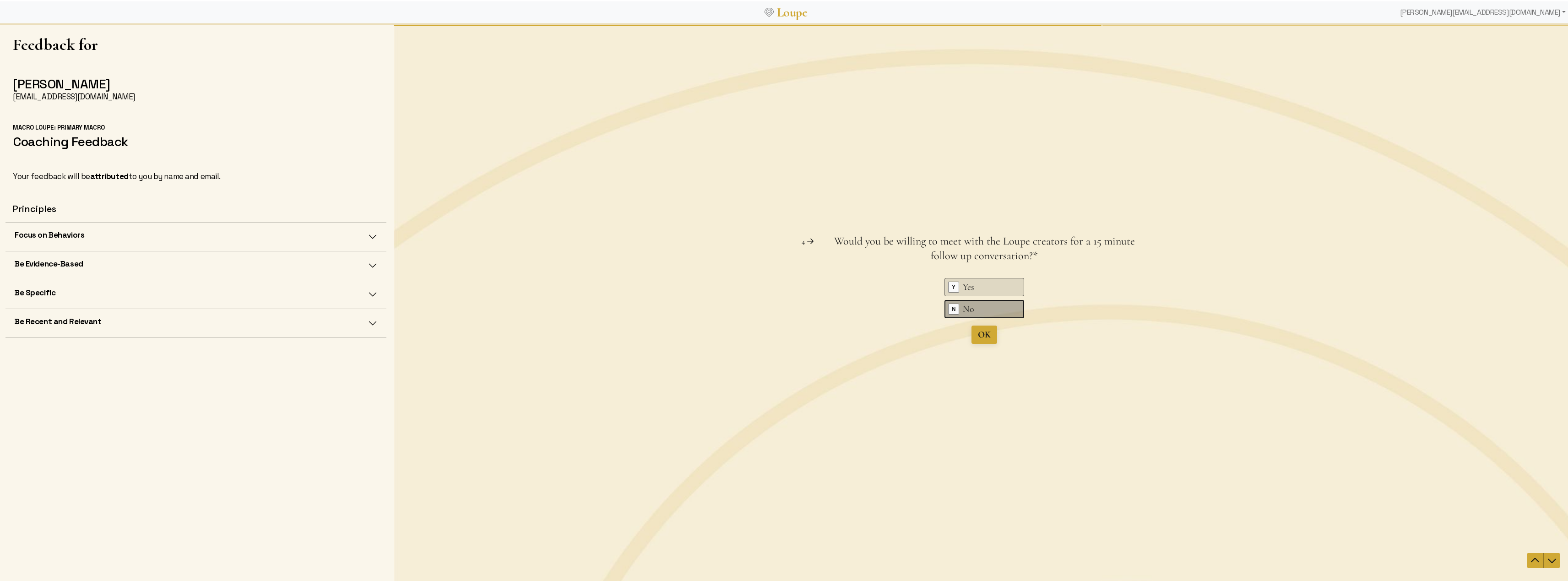
click at [992, 311] on div "No" at bounding box center [985, 308] width 46 height 13
click at [987, 328] on div "Question 3 3 Now that you've given someone else feedback, would you want to use…" at bounding box center [984, 303] width 1181 height 558
type textarea "nope"
click at [993, 328] on span "Submit" at bounding box center [984, 331] width 26 height 11
